Goal: Task Accomplishment & Management: Use online tool/utility

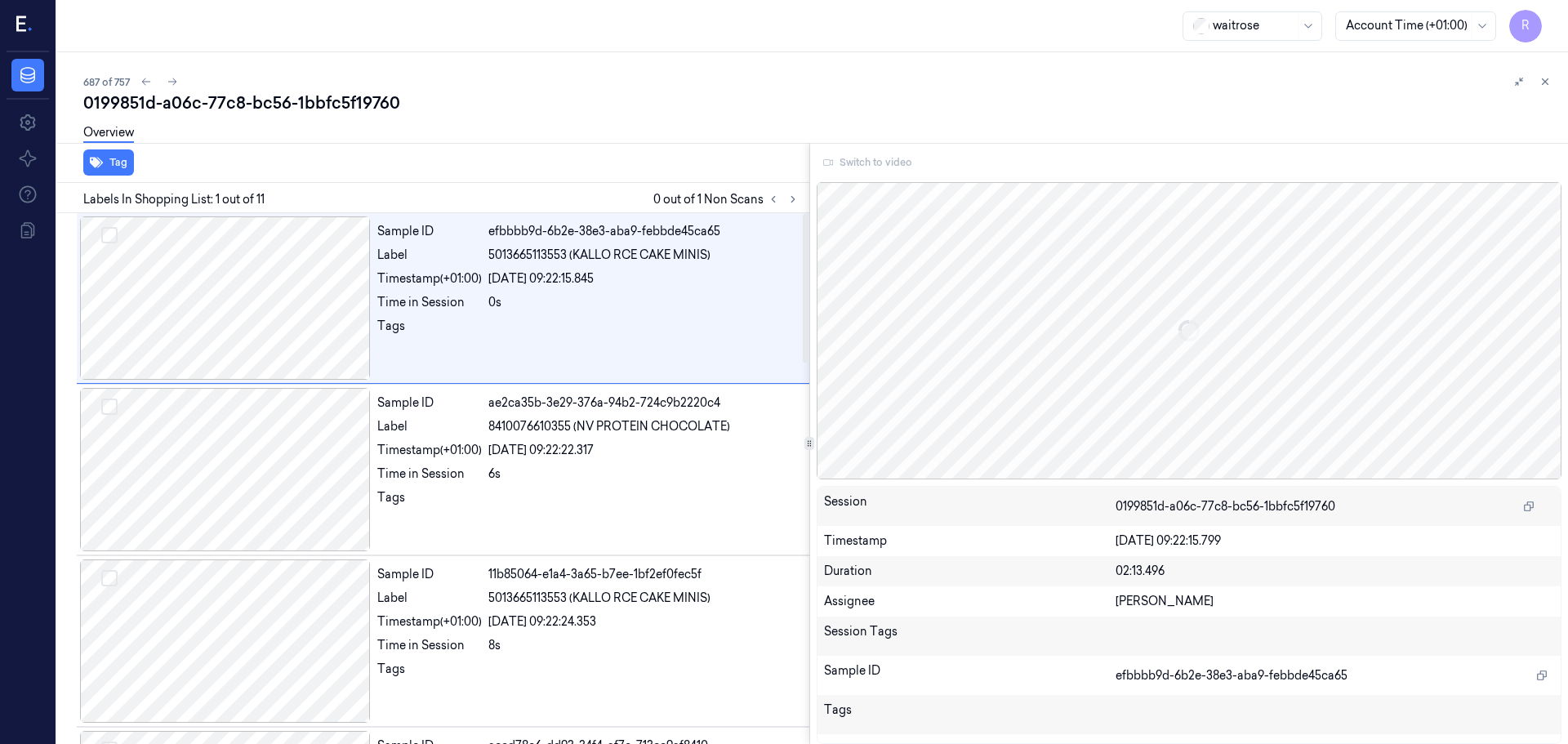
click at [860, 164] on div "Switch to video" at bounding box center [1189, 162] width 746 height 26
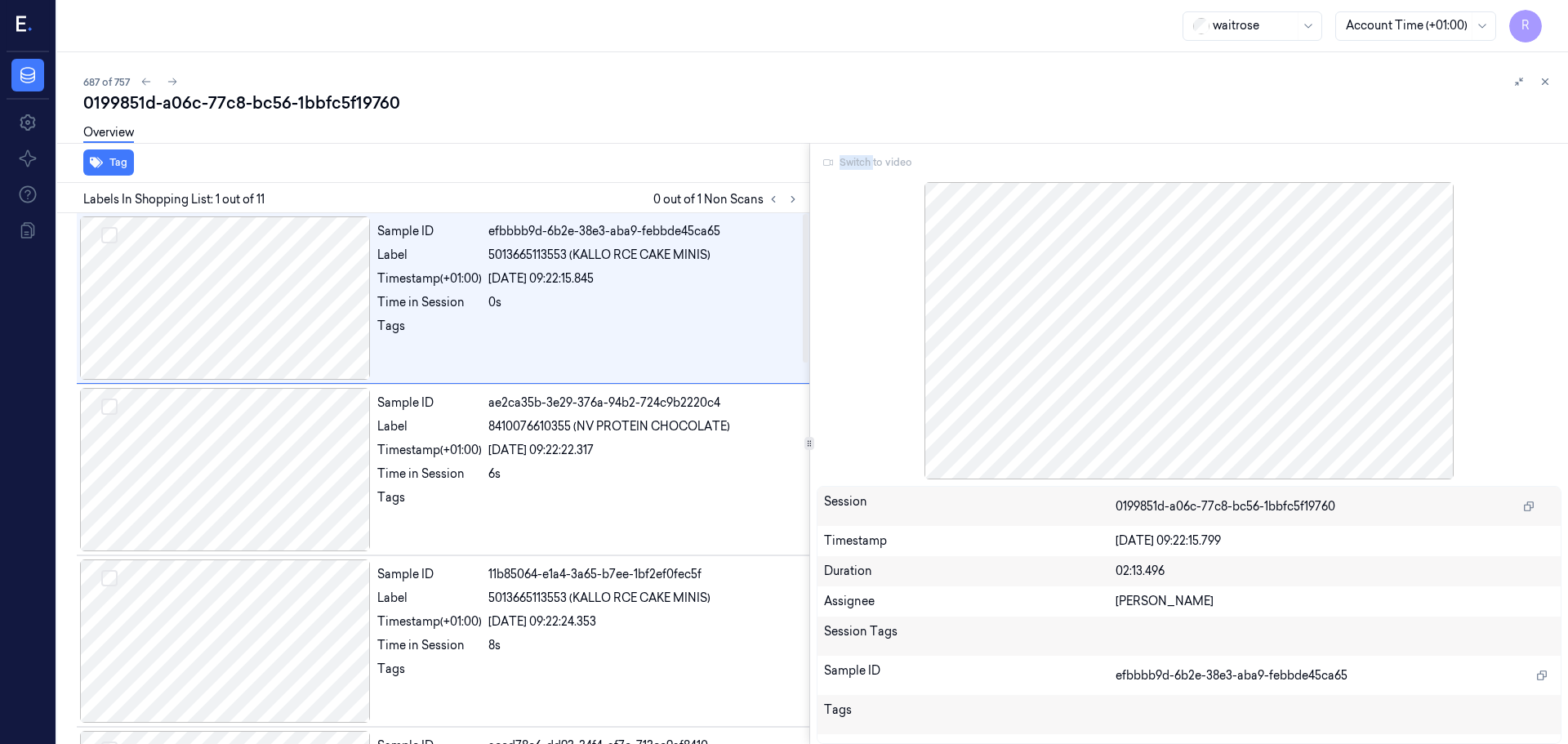
click at [860, 164] on div "Switch to video" at bounding box center [1189, 162] width 746 height 26
